Goal: Check status: Check status

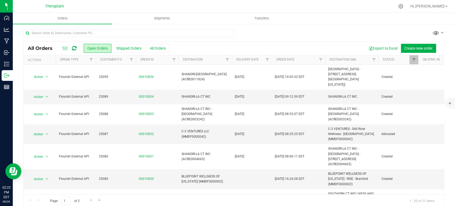
click at [75, 47] on icon at bounding box center [74, 48] width 5 height 5
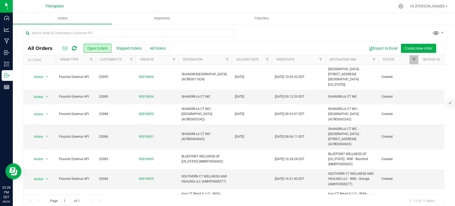
click at [73, 48] on icon at bounding box center [74, 48] width 5 height 5
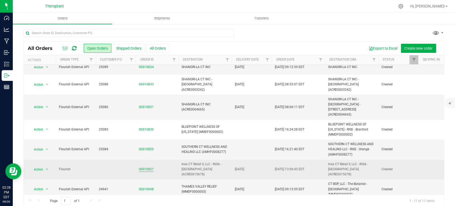
click at [145, 166] on link "00010821" at bounding box center [146, 168] width 15 height 5
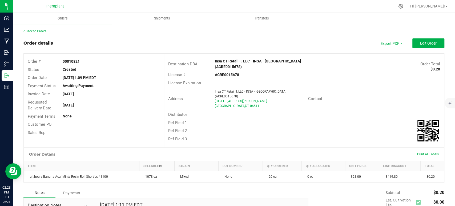
click at [44, 34] on div "Back to Orders Order details Export PDF Edit Order Order # 00010821 Status Crea…" at bounding box center [233, 149] width 421 height 241
click at [42, 31] on link "Back to Orders" at bounding box center [34, 31] width 23 height 4
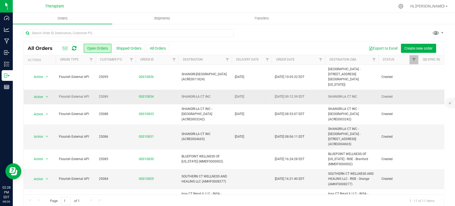
scroll to position [59, 0]
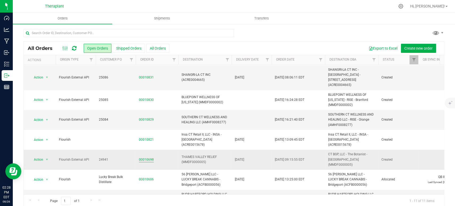
click at [149, 149] on td "00010698" at bounding box center [157, 159] width 43 height 20
click at [150, 157] on link "00010698" at bounding box center [146, 159] width 15 height 5
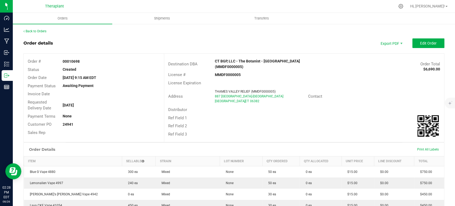
click at [36, 26] on div "Back to Orders Order details Export PDF Edit Order Order # 00010698 Status Crea…" at bounding box center [234, 185] width 442 height 325
click at [37, 31] on link "Back to Orders" at bounding box center [34, 31] width 23 height 4
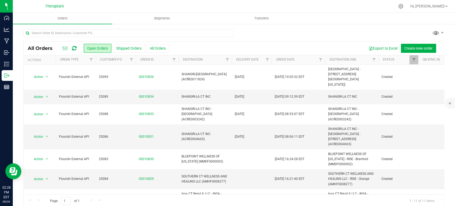
click at [73, 47] on icon at bounding box center [74, 48] width 5 height 5
click at [74, 46] on icon at bounding box center [74, 48] width 5 height 5
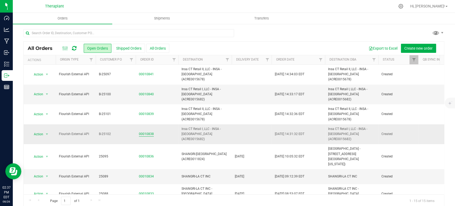
click at [142, 131] on link "00010838" at bounding box center [146, 133] width 15 height 5
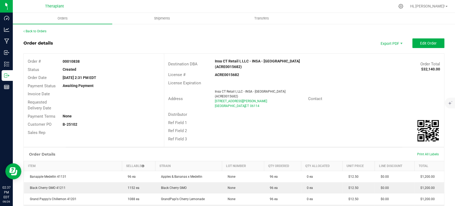
click at [39, 32] on link "Back to Orders" at bounding box center [34, 31] width 23 height 4
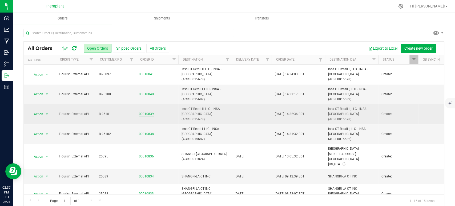
click at [147, 111] on link "00010839" at bounding box center [146, 113] width 15 height 5
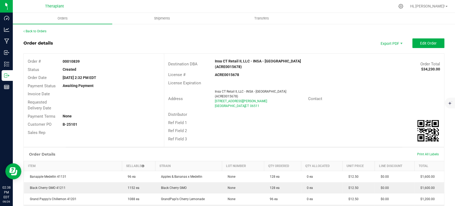
click at [36, 29] on div "Back to Orders" at bounding box center [233, 31] width 421 height 5
click at [36, 30] on link "Back to Orders" at bounding box center [34, 31] width 23 height 4
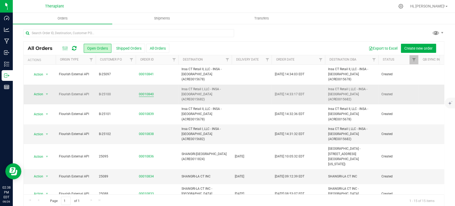
click at [140, 92] on link "00010840" at bounding box center [146, 94] width 15 height 5
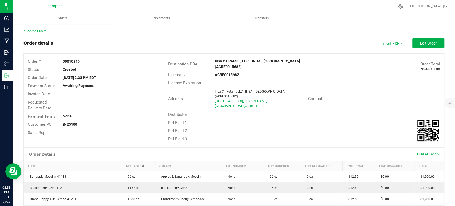
click at [38, 30] on link "Back to Orders" at bounding box center [34, 31] width 23 height 4
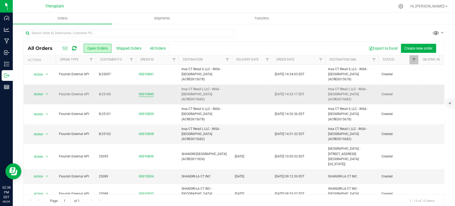
click at [149, 92] on link "00010840" at bounding box center [146, 94] width 15 height 5
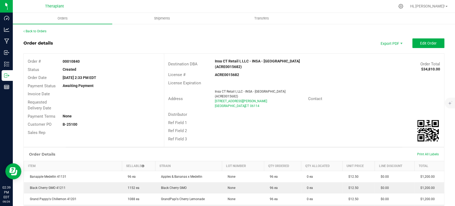
click at [30, 31] on link "Back to Orders" at bounding box center [34, 31] width 23 height 4
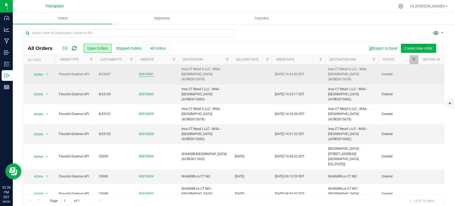
click at [145, 72] on link "00010841" at bounding box center [146, 74] width 15 height 5
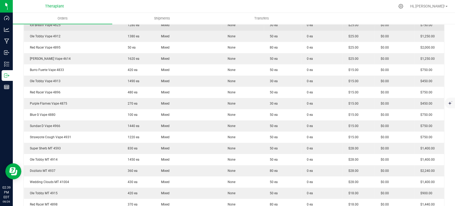
scroll to position [343, 0]
